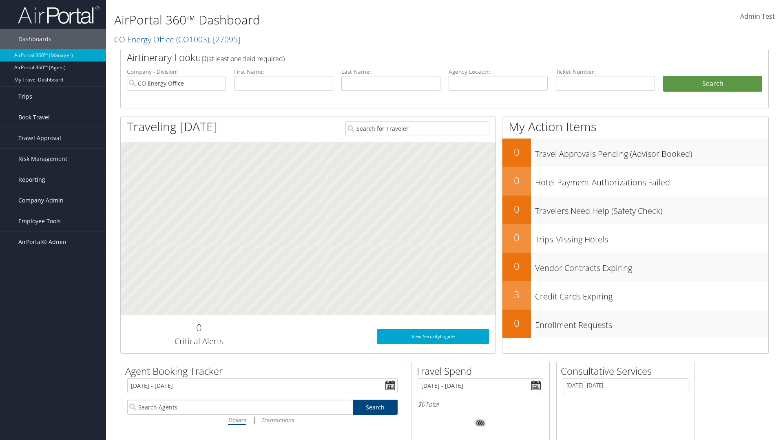
click at [53, 201] on span "Company Admin" at bounding box center [40, 200] width 45 height 20
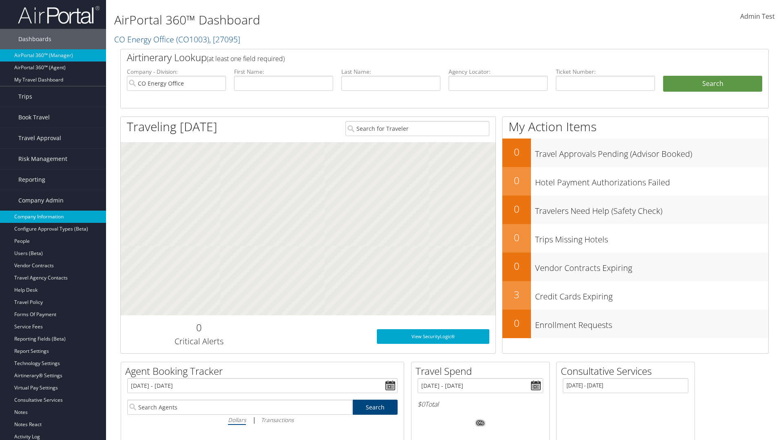
click at [53, 217] on link "Company Information" at bounding box center [53, 217] width 106 height 12
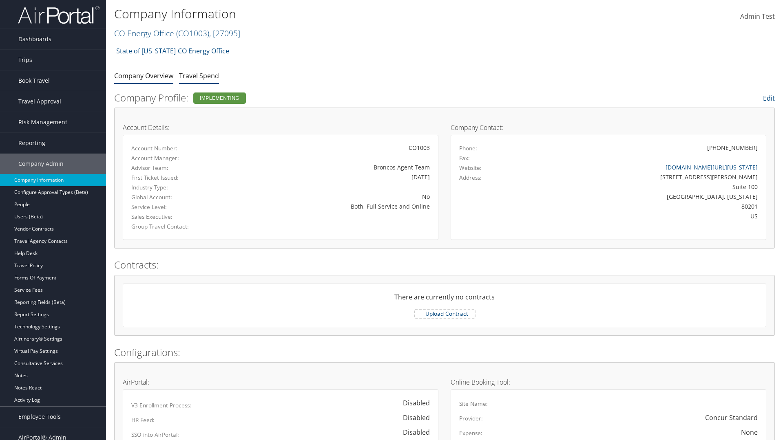
click at [199, 75] on link "Travel Spend" at bounding box center [199, 75] width 40 height 9
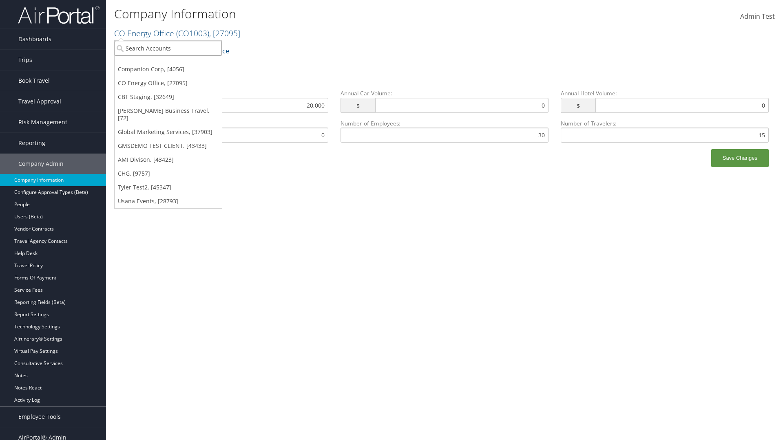
click at [168, 48] on input "search" at bounding box center [168, 48] width 107 height 15
type input "Global Marketing Services"
